Goal: Browse casually

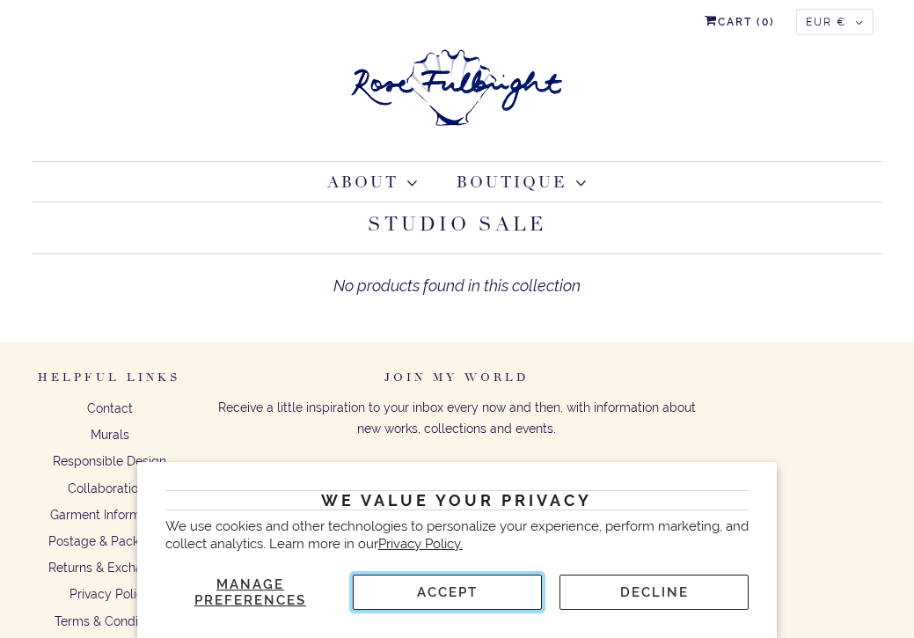
click at [506, 591] on button "Accept" at bounding box center [447, 591] width 189 height 35
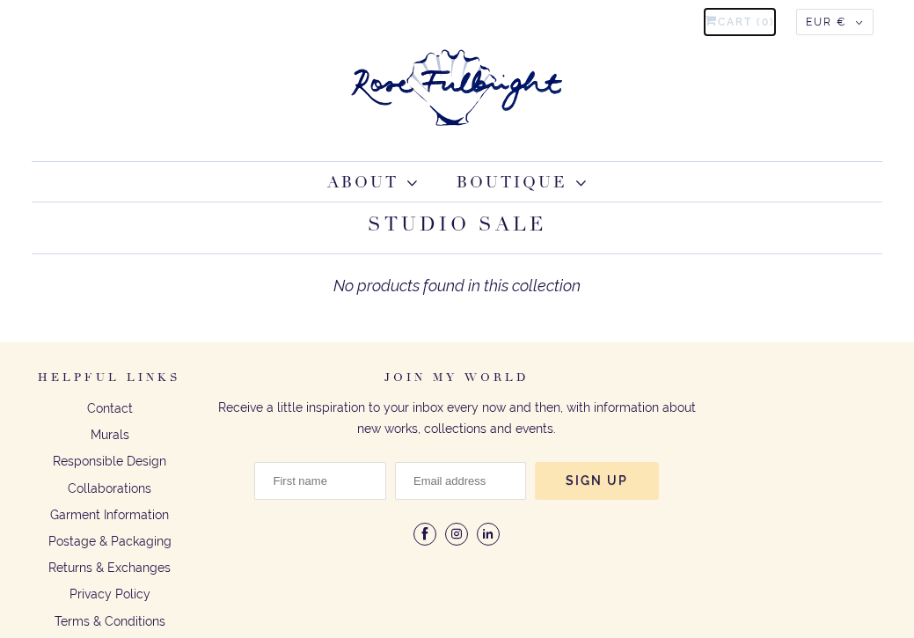
click at [744, 13] on link "Cart ( 0 )" at bounding box center [740, 22] width 70 height 26
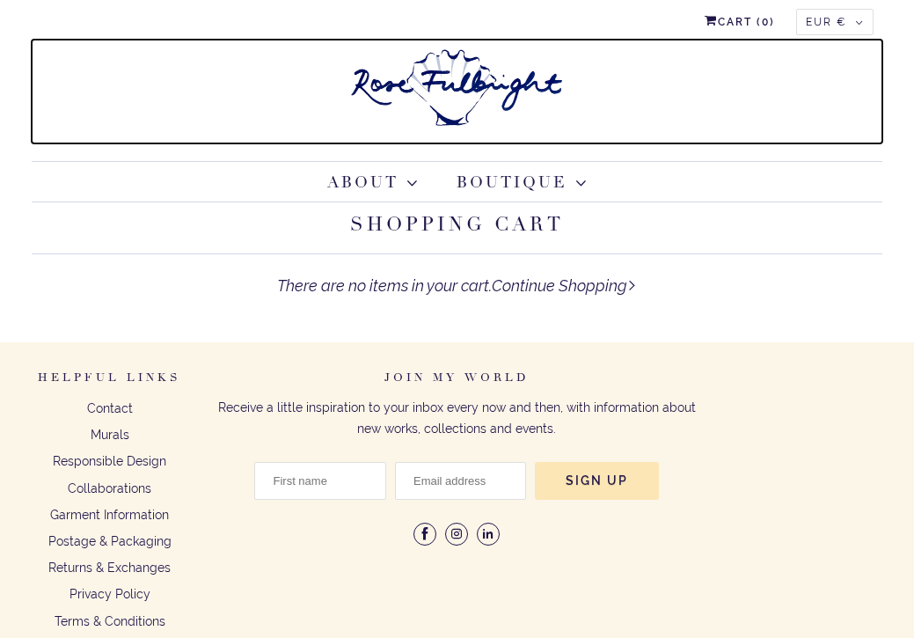
click at [471, 90] on img at bounding box center [457, 88] width 220 height 96
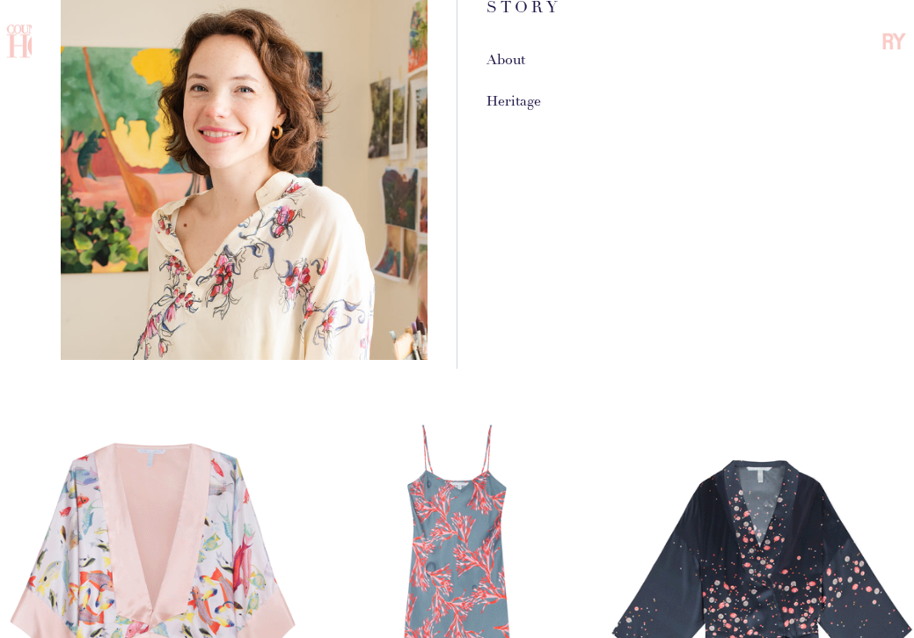
scroll to position [156, 0]
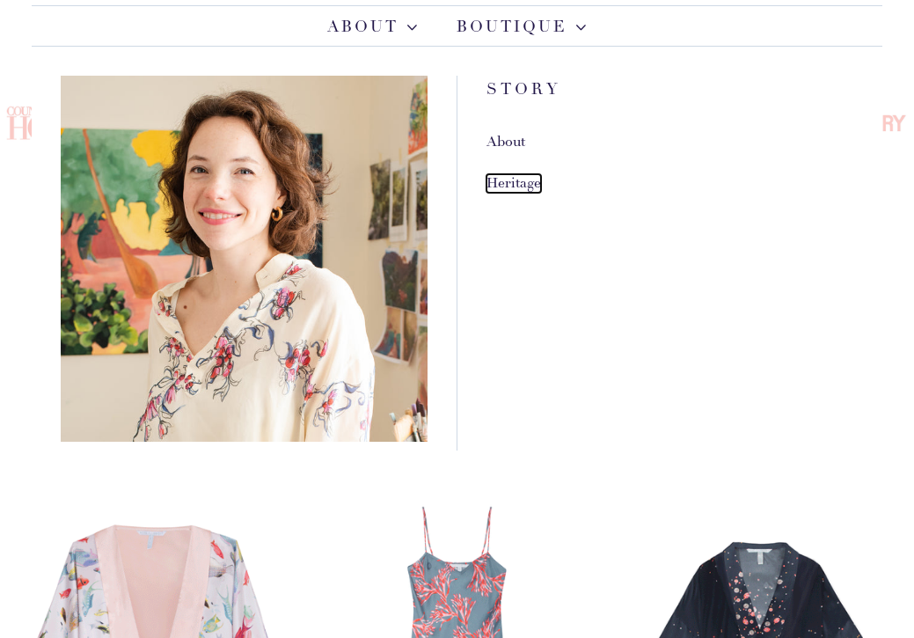
click at [511, 180] on link "Heritage" at bounding box center [513, 183] width 55 height 18
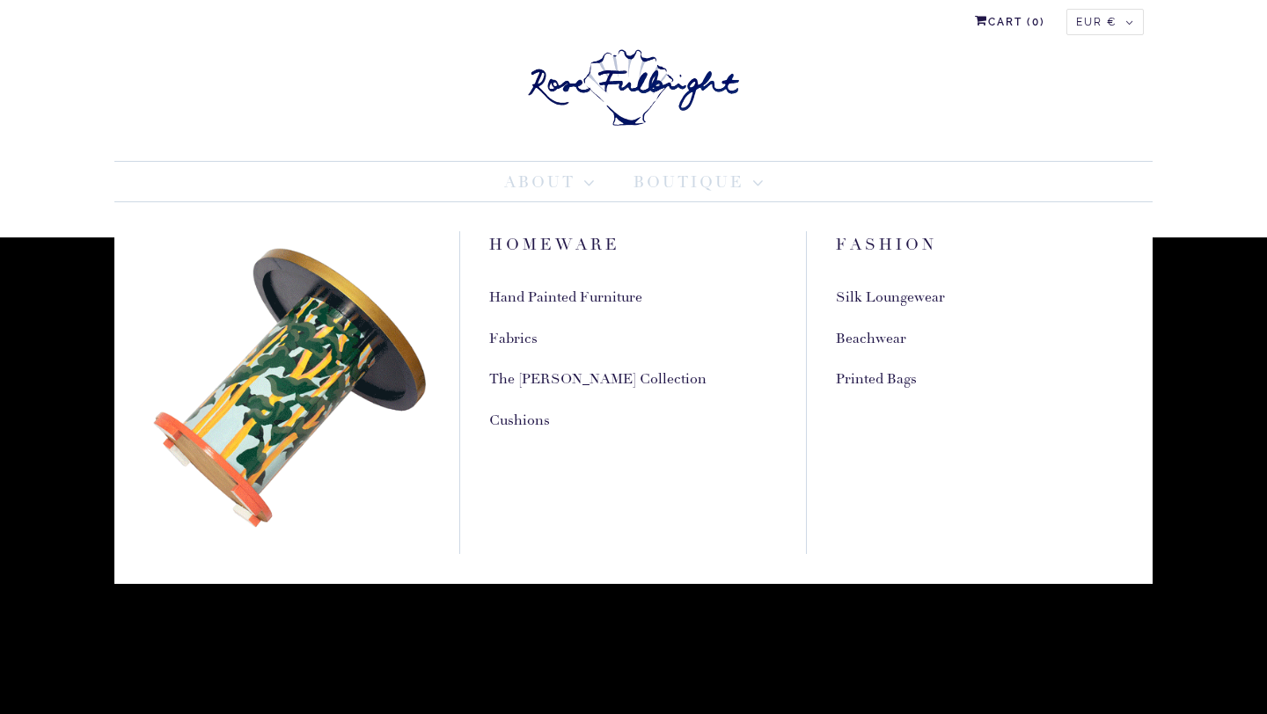
click at [705, 184] on link "Boutique" at bounding box center [698, 183] width 130 height 24
click at [679, 182] on link "Boutique" at bounding box center [698, 183] width 130 height 24
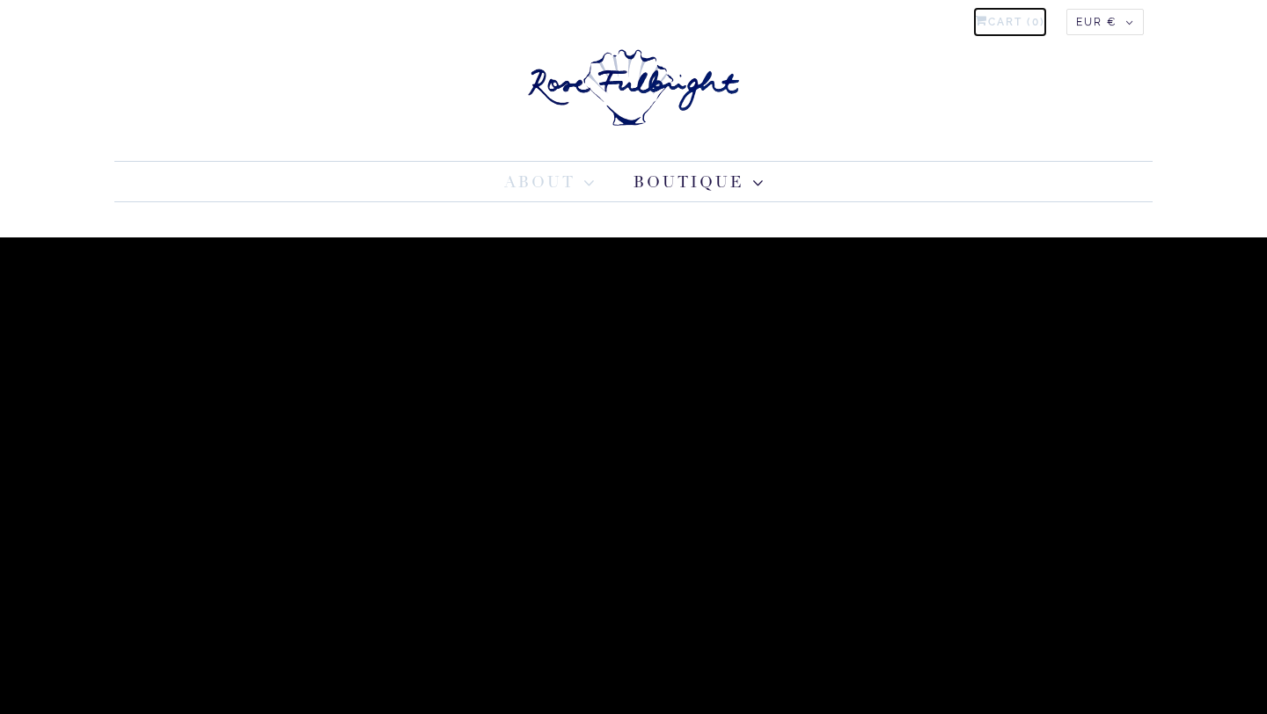
click at [913, 20] on link "Cart ( 0 )" at bounding box center [1010, 22] width 70 height 26
type input "94.76"
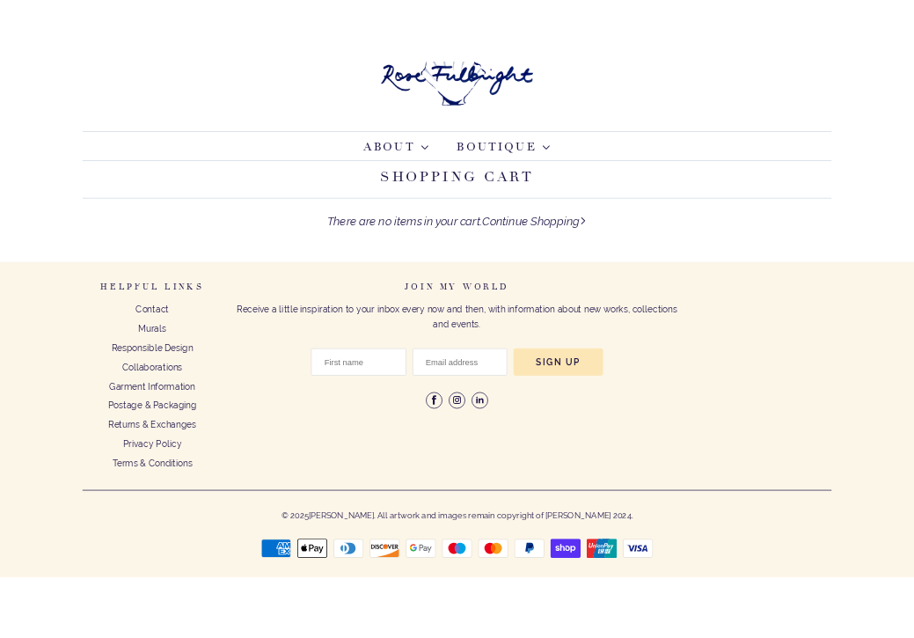
scroll to position [75, 0]
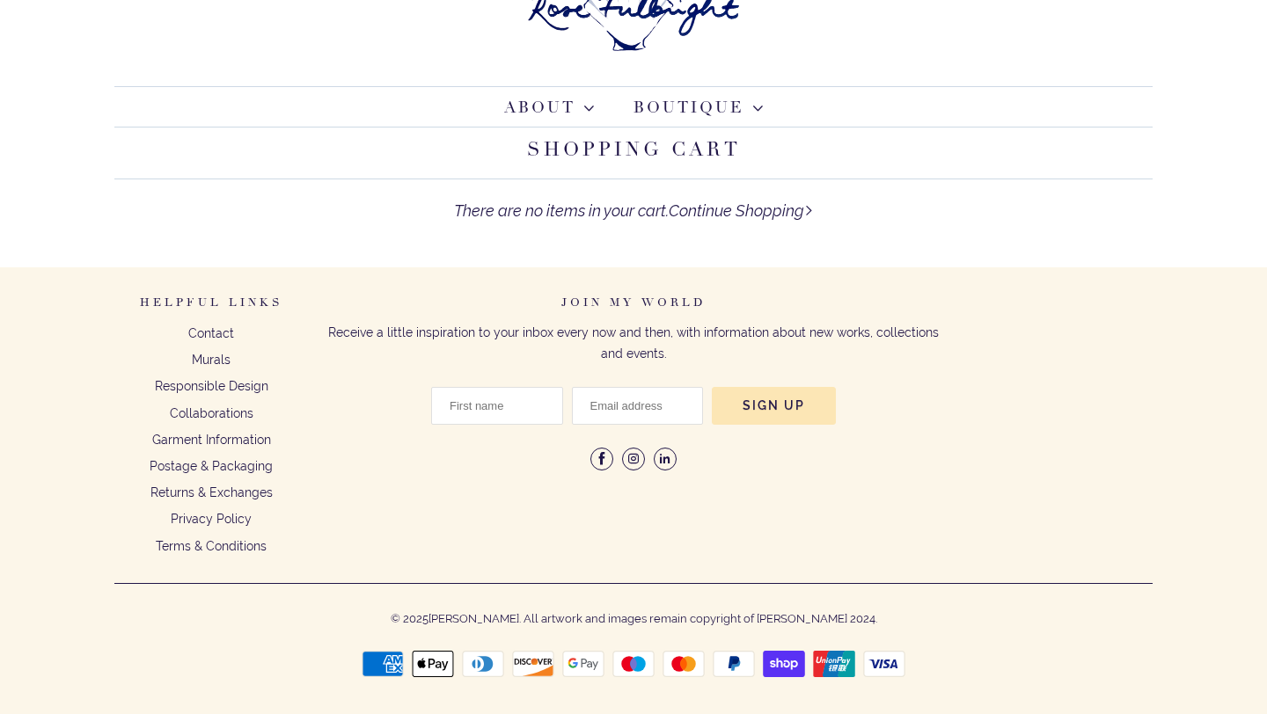
click at [318, 536] on div "Helpful Links Contact Murals Responsible Design Collaborations Garment Informat…" at bounding box center [634, 492] width 1056 height 395
